Goal: Task Accomplishment & Management: Use online tool/utility

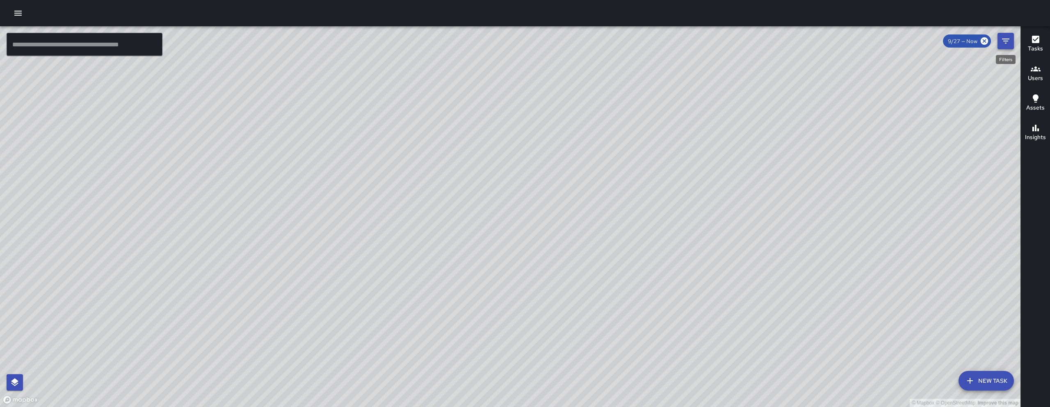
click at [1012, 43] on button "Filters" at bounding box center [1006, 41] width 16 height 16
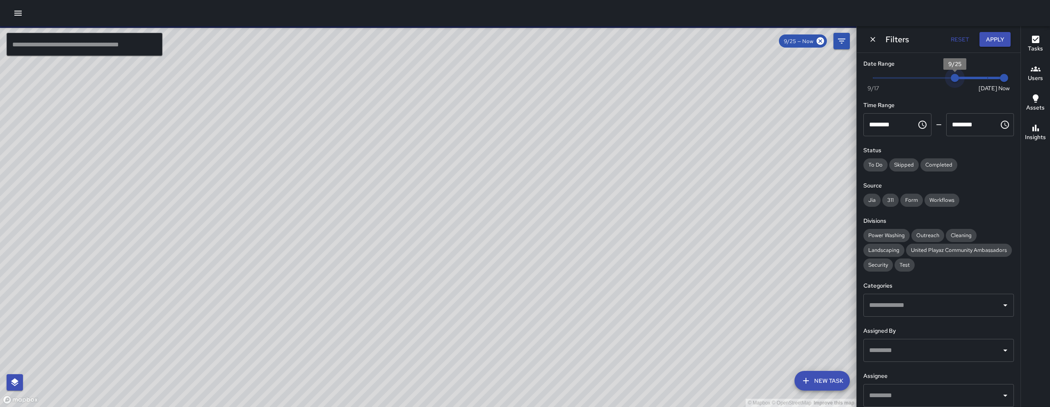
drag, startPoint x: 981, startPoint y: 80, endPoint x: 946, endPoint y: 84, distance: 35.5
click at [951, 82] on span "9/25" at bounding box center [955, 78] width 8 height 8
type input "*"
click at [940, 76] on span "9/24" at bounding box center [939, 78] width 8 height 8
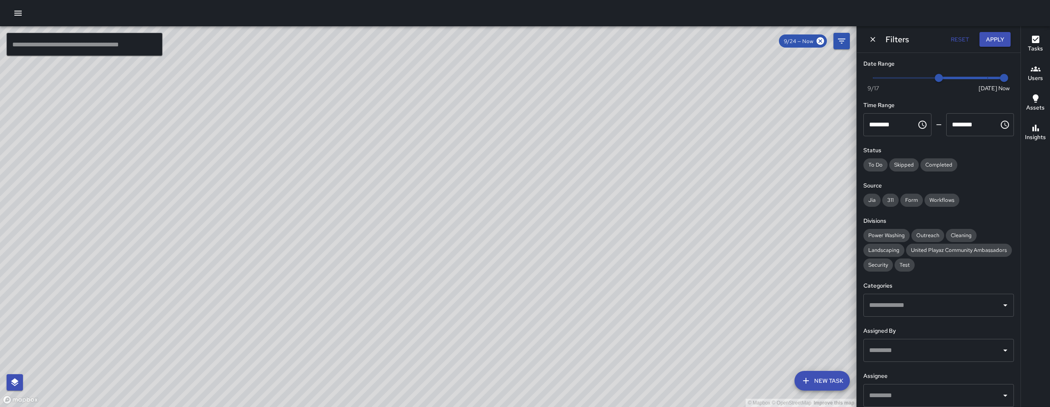
click at [373, 231] on div "© Mapbox © OpenStreetMap Improve this map KT [PERSON_NAME] [STREET_ADDRESS] Com…" at bounding box center [428, 216] width 857 height 381
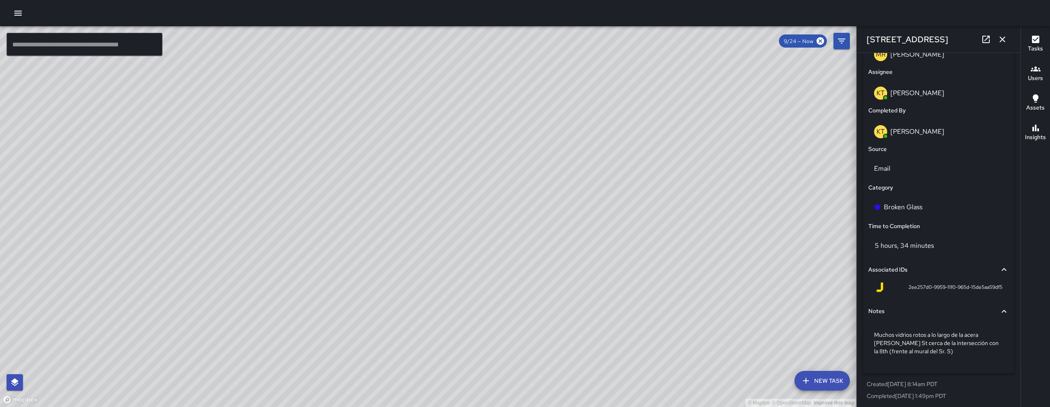
scroll to position [496, 0]
click at [1006, 37] on icon "button" at bounding box center [1003, 39] width 10 height 10
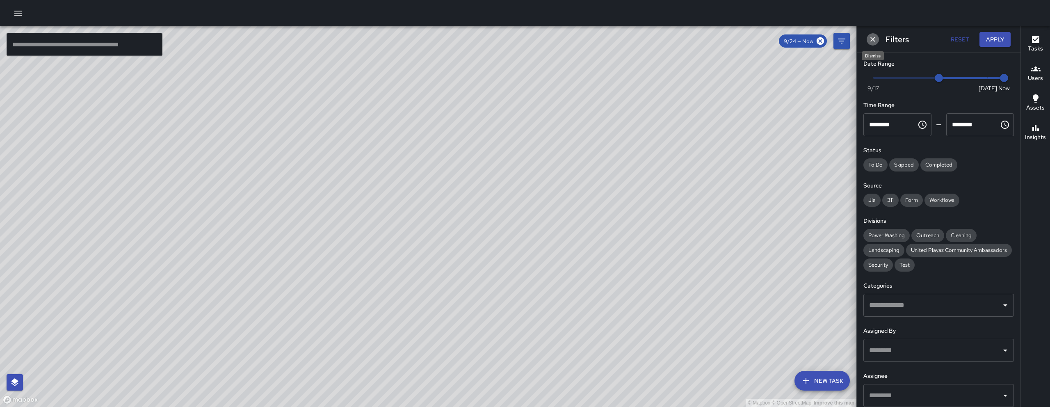
click at [872, 38] on icon "Dismiss" at bounding box center [873, 39] width 5 height 5
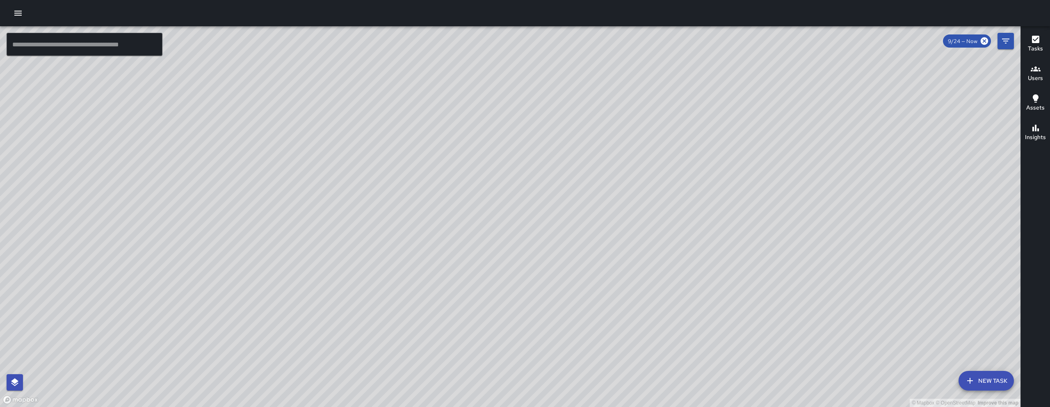
click at [981, 383] on button "New Task" at bounding box center [986, 381] width 55 height 20
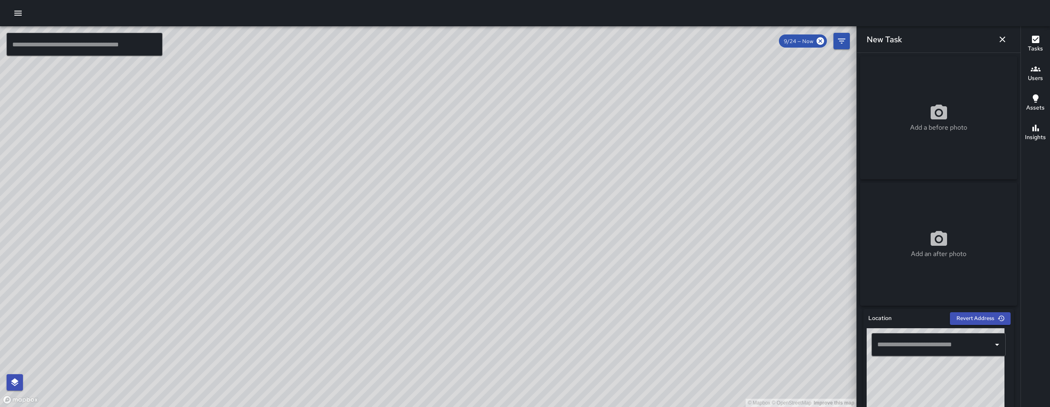
click at [890, 352] on input "text" at bounding box center [932, 345] width 114 height 16
type input "*"
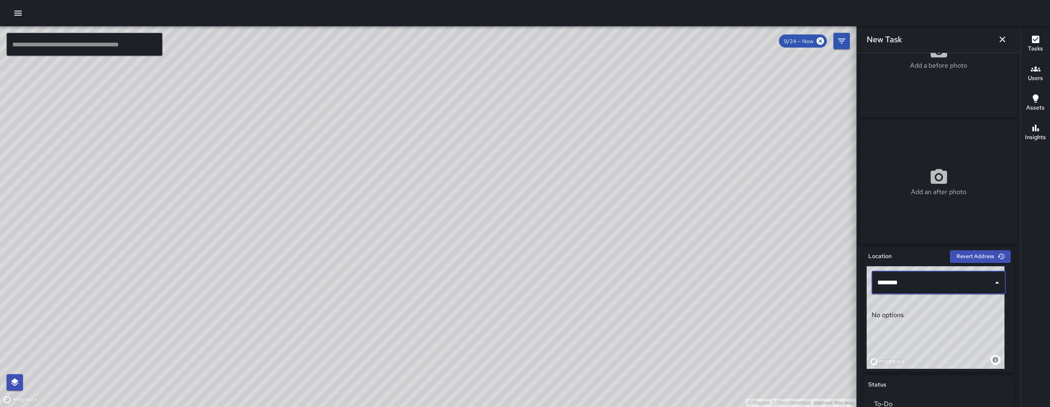
scroll to position [42, 0]
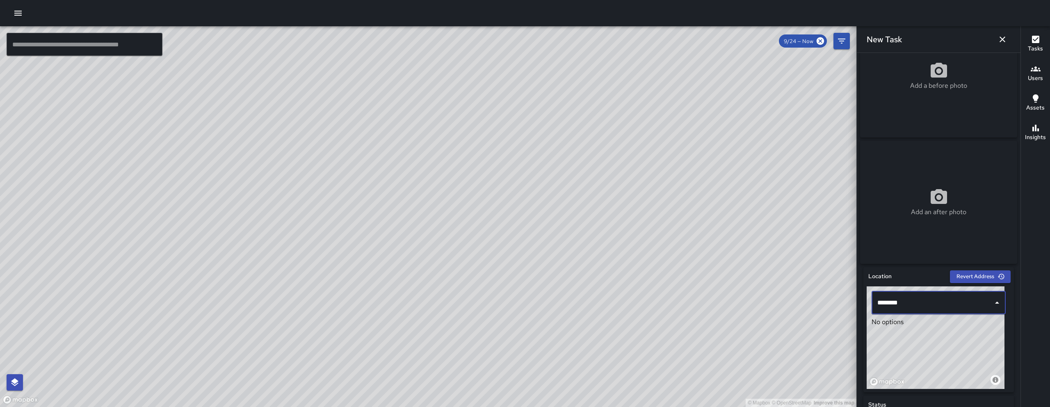
type input "********"
click at [1004, 38] on icon "button" at bounding box center [1003, 39] width 10 height 10
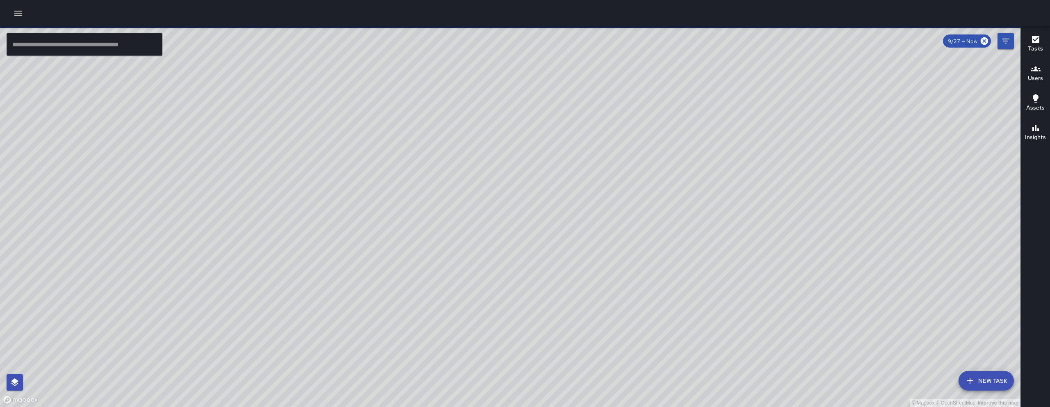
click at [978, 388] on button "New Task" at bounding box center [986, 381] width 55 height 20
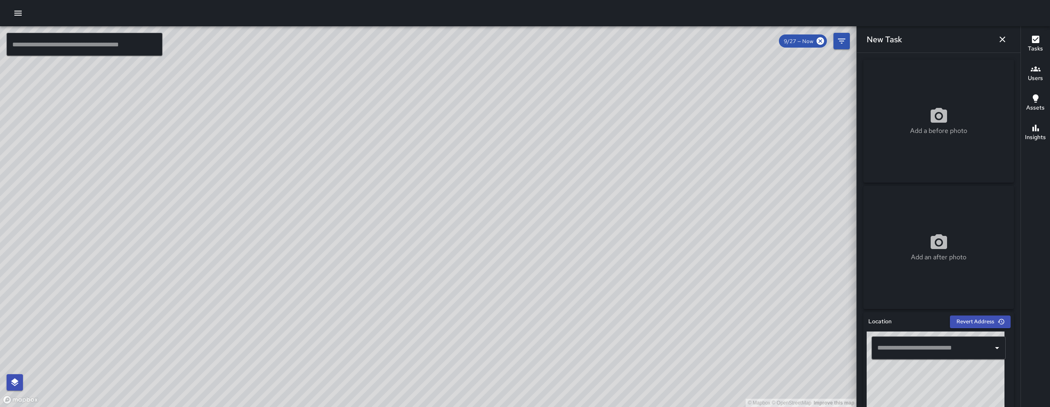
click at [998, 39] on icon "button" at bounding box center [1003, 39] width 10 height 10
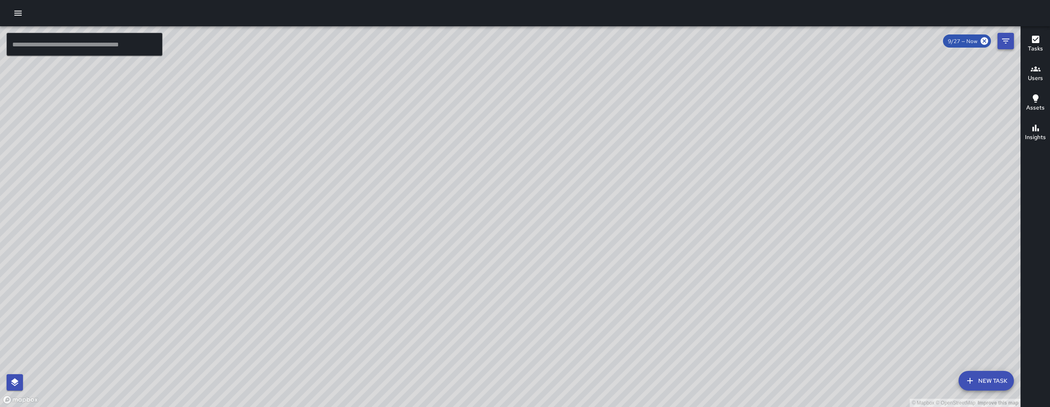
click at [1010, 45] on icon "Filters" at bounding box center [1006, 41] width 10 height 10
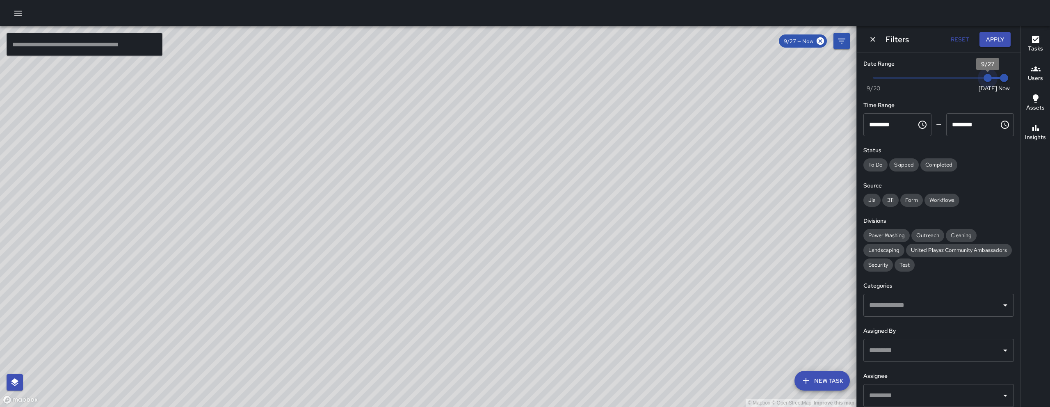
type input "*"
drag, startPoint x: 983, startPoint y: 78, endPoint x: 949, endPoint y: 78, distance: 34.1
click at [951, 78] on span "9/25" at bounding box center [955, 78] width 8 height 8
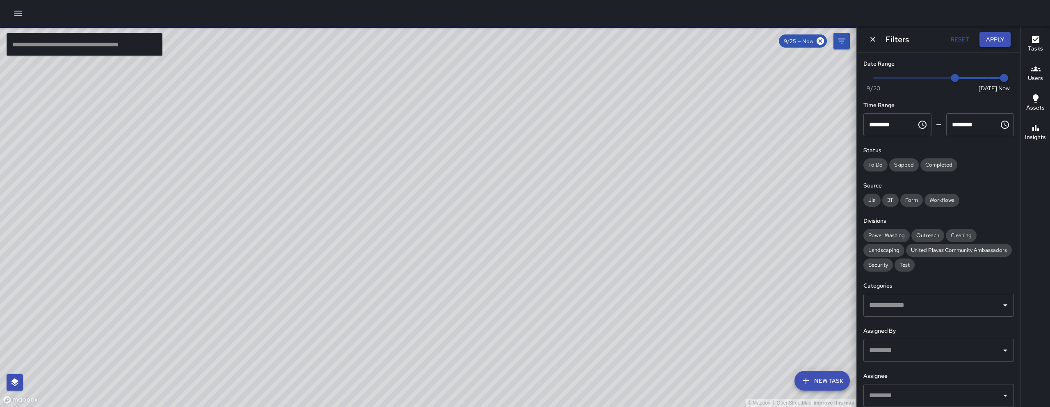
click at [990, 41] on button "Apply" at bounding box center [995, 39] width 31 height 15
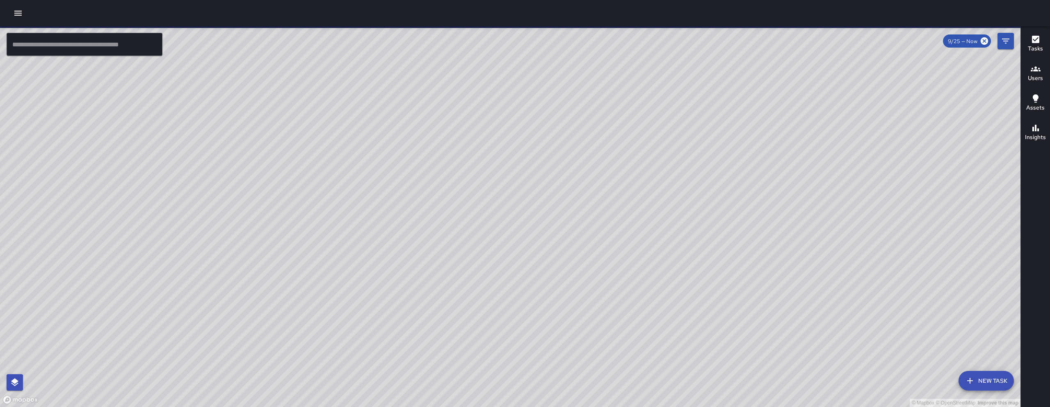
click at [998, 387] on button "New Task" at bounding box center [986, 381] width 55 height 20
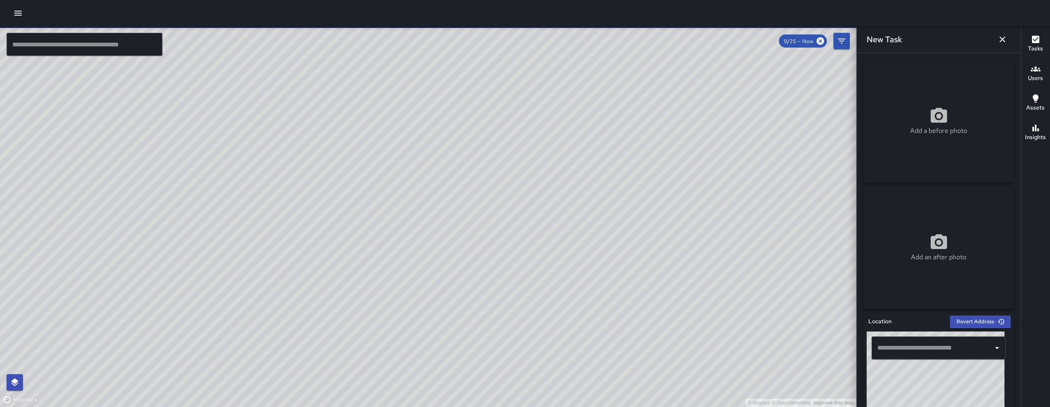
click at [932, 353] on input "text" at bounding box center [932, 348] width 114 height 16
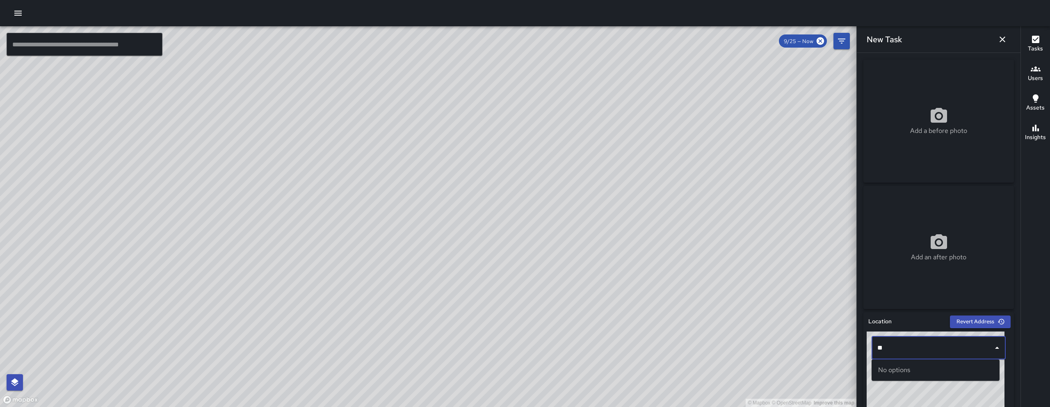
type input "*"
click at [914, 384] on li "216 11th Street San Francisco, CA, USA" at bounding box center [936, 374] width 128 height 23
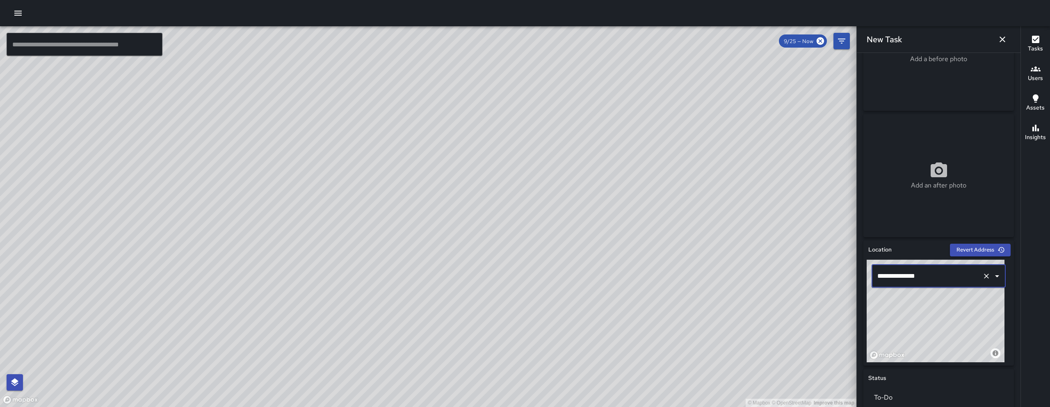
scroll to position [74, 0]
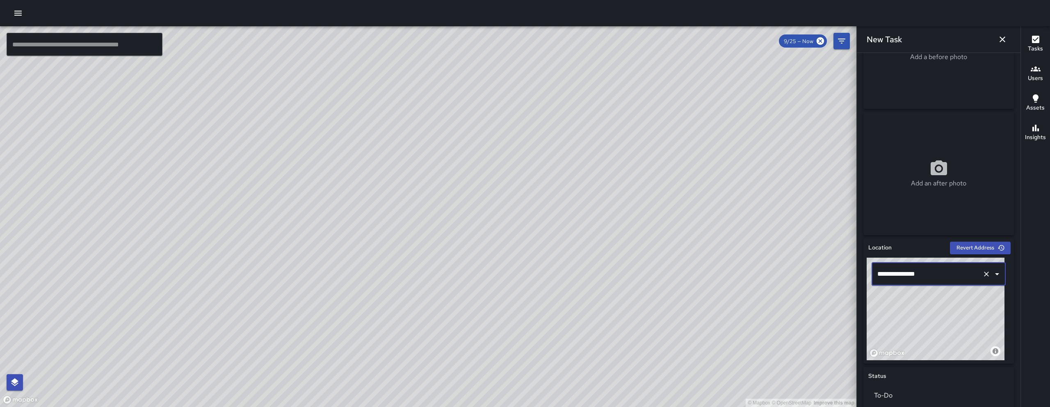
type input "**********"
click at [327, 266] on div "© Mapbox © OpenStreetMap Improve this map EB Eddie Ballestros 216 11th Street C…" at bounding box center [428, 216] width 857 height 381
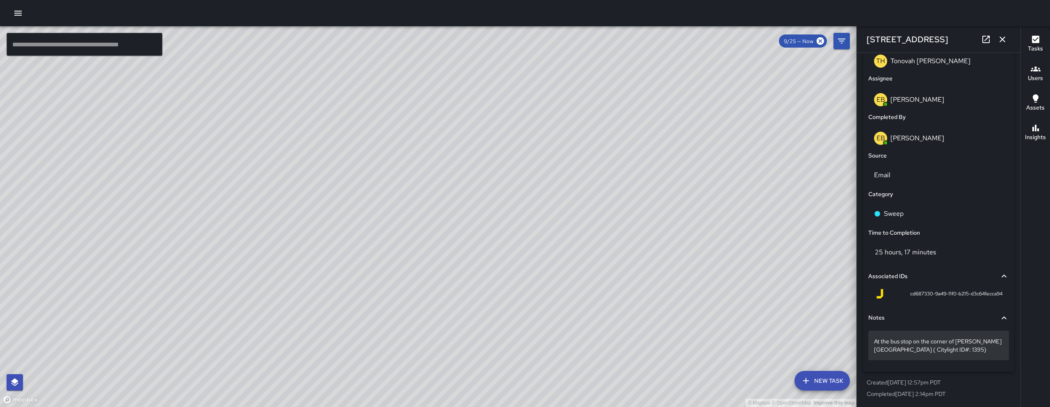
scroll to position [488, 0]
click at [988, 38] on icon at bounding box center [986, 39] width 7 height 7
click at [1009, 38] on button "button" at bounding box center [1002, 39] width 16 height 16
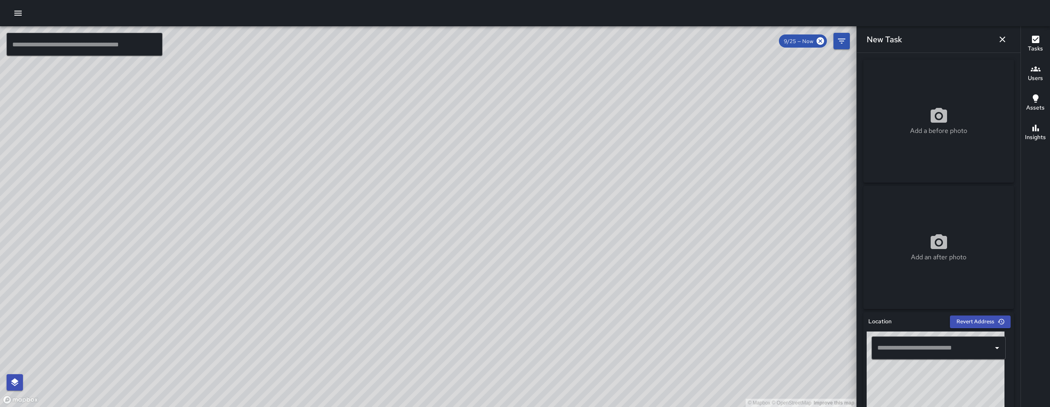
click at [1001, 41] on icon "button" at bounding box center [1003, 40] width 6 height 6
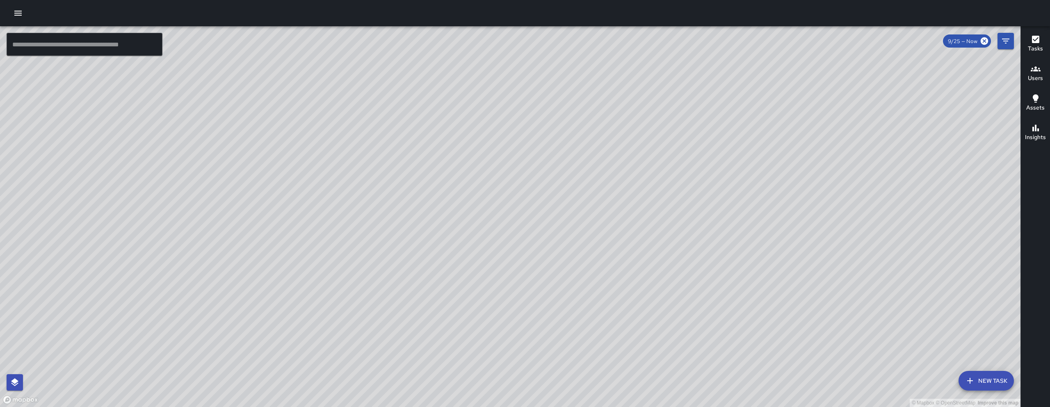
drag, startPoint x: 404, startPoint y: 407, endPoint x: 447, endPoint y: 274, distance: 138.9
click at [280, 406] on div "© Mapbox © OpenStreetMap Improve this map" at bounding box center [510, 216] width 1021 height 381
drag, startPoint x: 612, startPoint y: 224, endPoint x: 453, endPoint y: 407, distance: 242.0
click at [453, 407] on div "© Mapbox © OpenStreetMap Improve this map" at bounding box center [510, 216] width 1021 height 381
drag, startPoint x: 452, startPoint y: 324, endPoint x: 455, endPoint y: 336, distance: 11.8
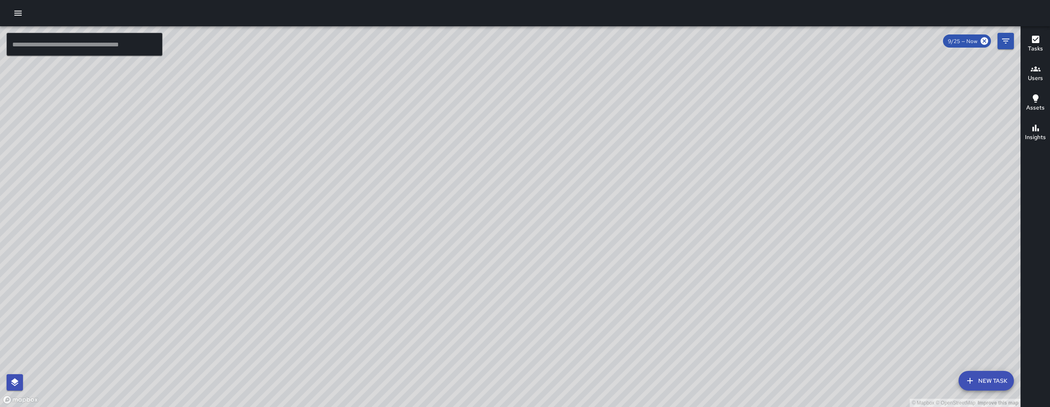
click at [455, 336] on div "© Mapbox © OpenStreetMap Improve this map" at bounding box center [510, 216] width 1021 height 381
click at [1001, 44] on icon "Filters" at bounding box center [1006, 41] width 10 height 10
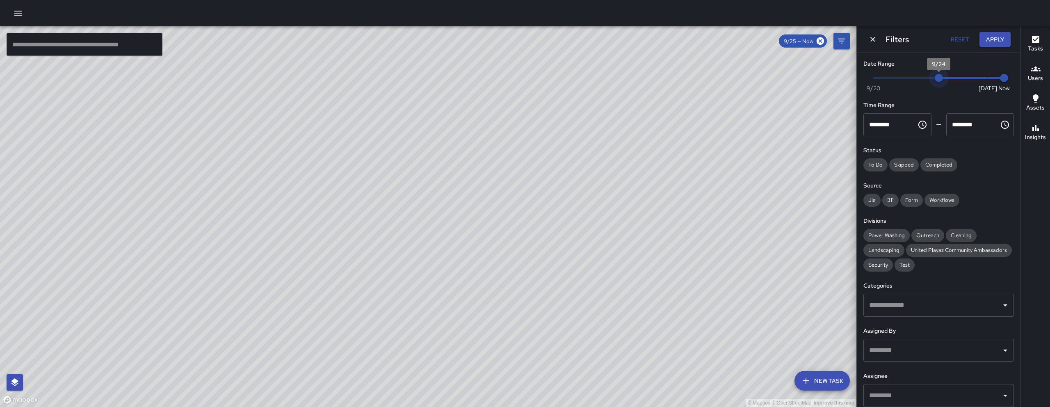
type input "*"
drag, startPoint x: 954, startPoint y: 78, endPoint x: 928, endPoint y: 81, distance: 26.4
click at [927, 81] on span "9/23" at bounding box center [923, 78] width 8 height 8
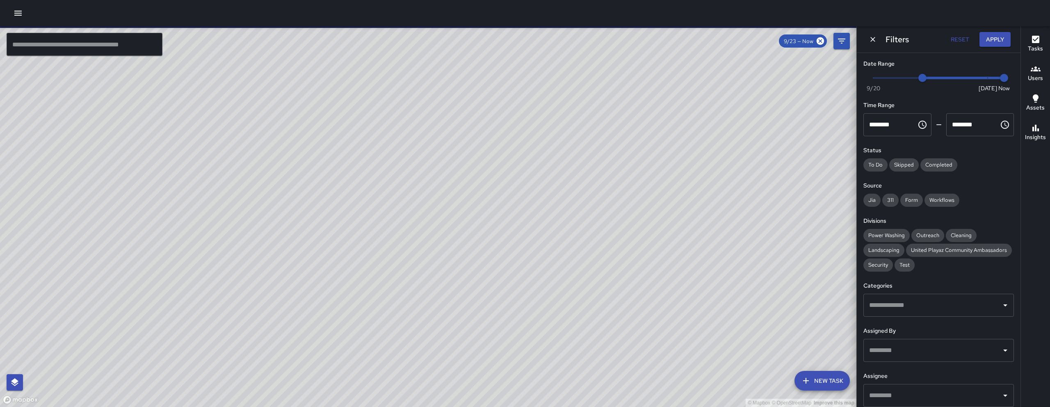
click at [432, 314] on div "© Mapbox © OpenStreetMap Improve this map DC Dago Cervantes 360 6th Street Comp…" at bounding box center [428, 216] width 857 height 381
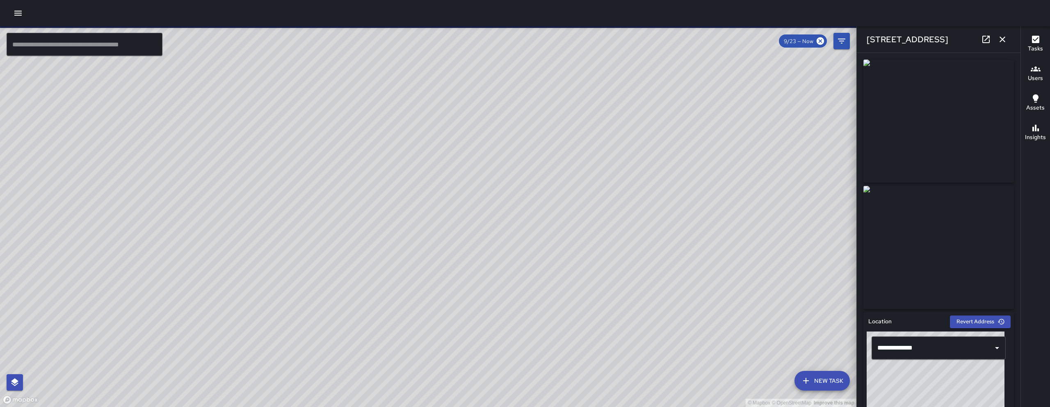
scroll to position [480, 0]
